Goal: Information Seeking & Learning: Learn about a topic

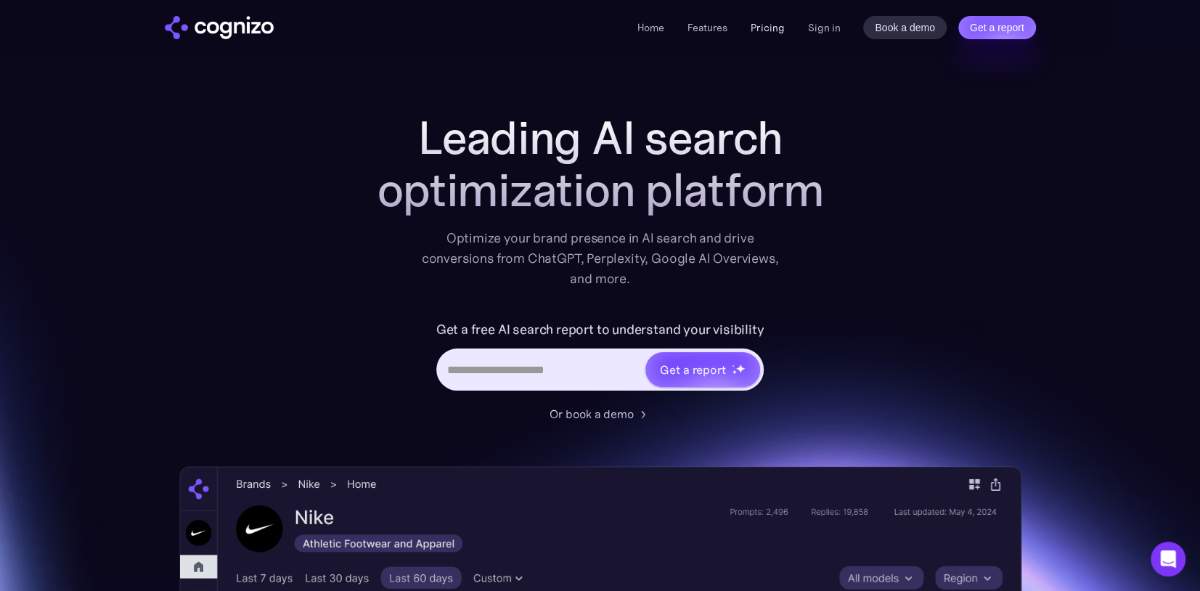
click at [762, 29] on link "Pricing" at bounding box center [767, 27] width 33 height 13
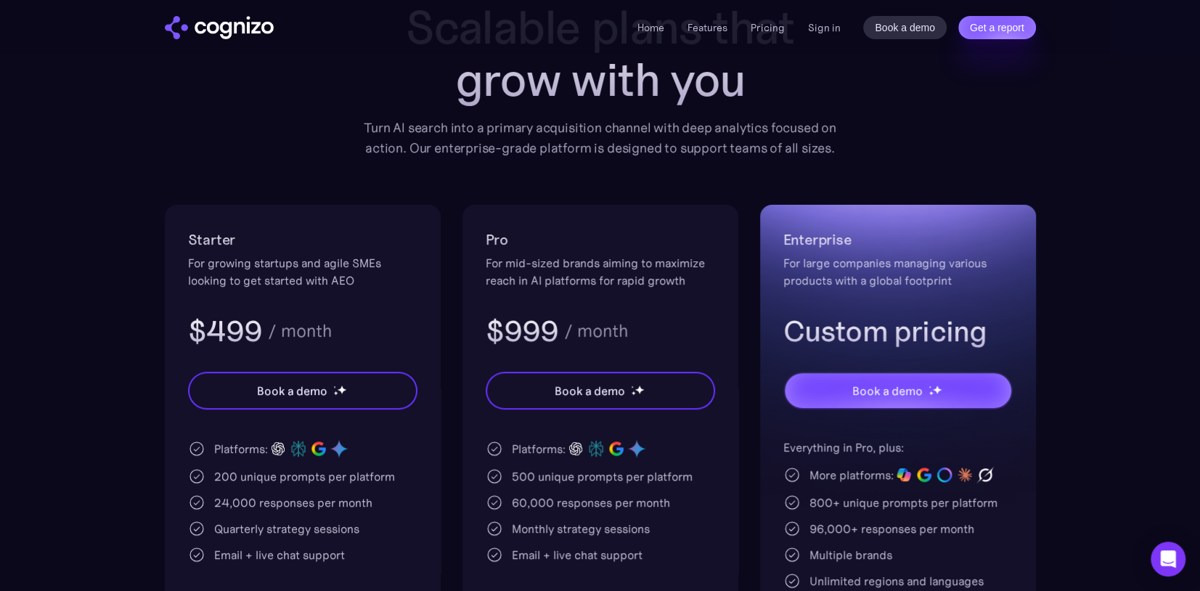
scroll to position [145, 0]
